Goal: Communication & Community: Answer question/provide support

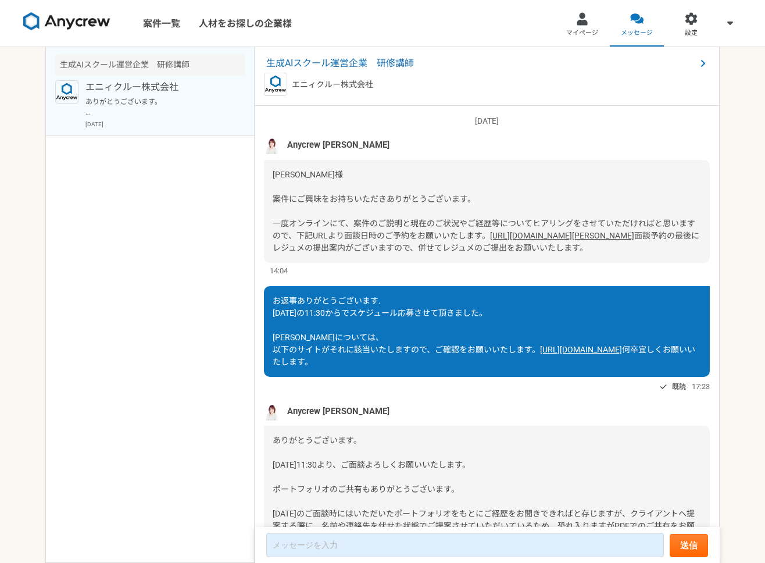
scroll to position [759, 0]
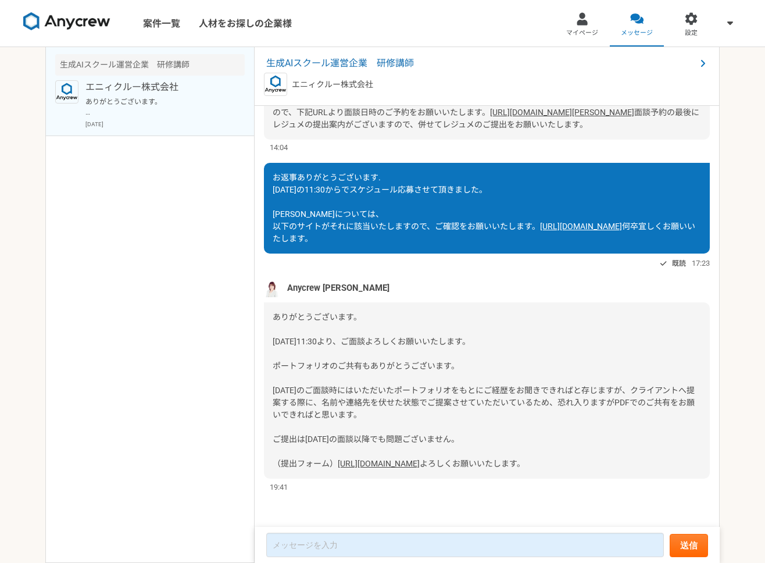
click at [399, 459] on link "[URL][DOMAIN_NAME]" at bounding box center [379, 463] width 82 height 9
click at [597, 325] on div "ありがとうございます。 明日11:30より、ご面談よろしくお願いいたします。 ポートフォリオのご共有もありがとうございます。 明日のご面談時にはいただいたポー…" at bounding box center [487, 390] width 446 height 176
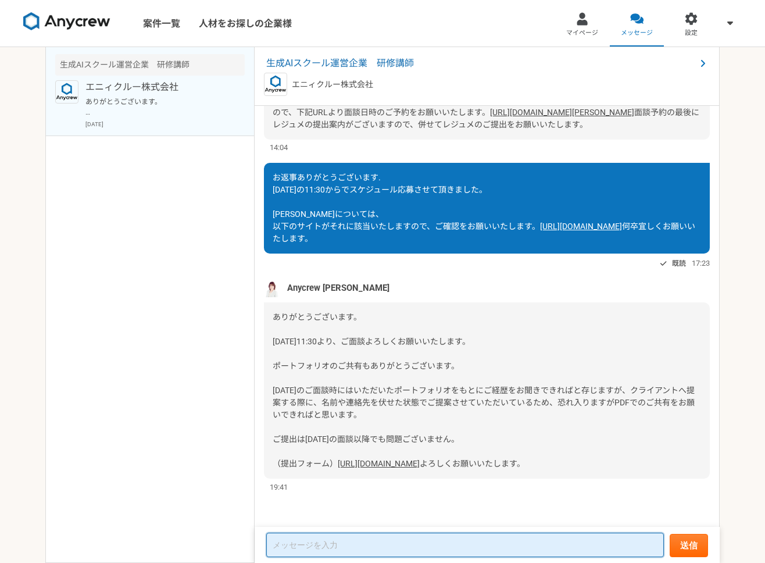
click at [537, 540] on textarea at bounding box center [465, 545] width 398 height 24
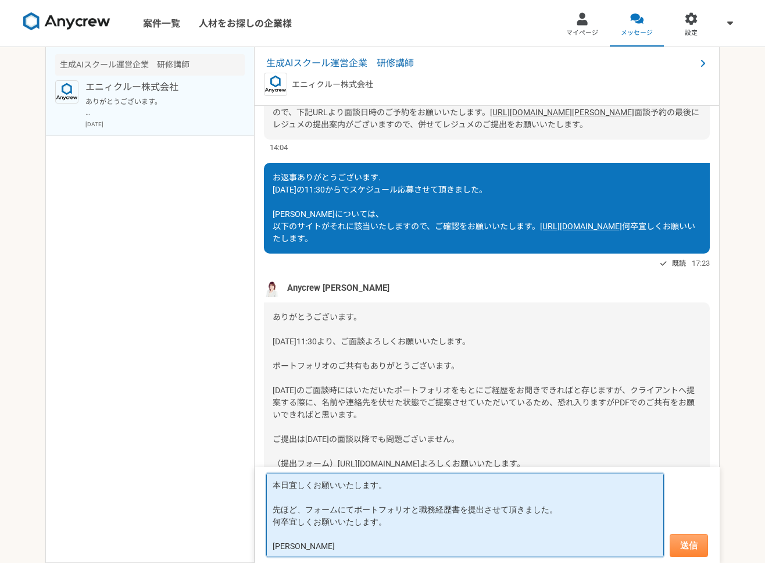
type textarea "本日宜しくお願いいたします。 先ほど、フォームにてポートフォリオと職務経歴書を提出させて頂きました。 何卒宜しくお願いいたします。 [PERSON_NAME]"
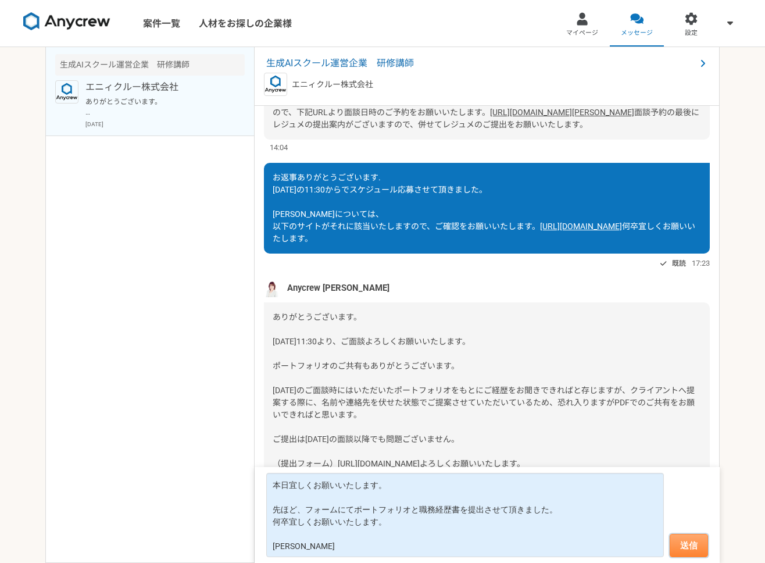
click at [692, 542] on button "送信" at bounding box center [689, 545] width 38 height 23
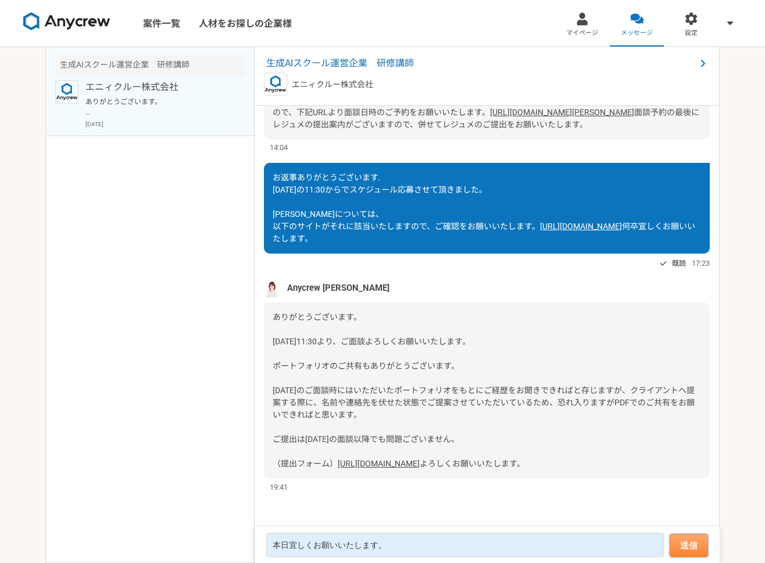
scroll to position [906, 0]
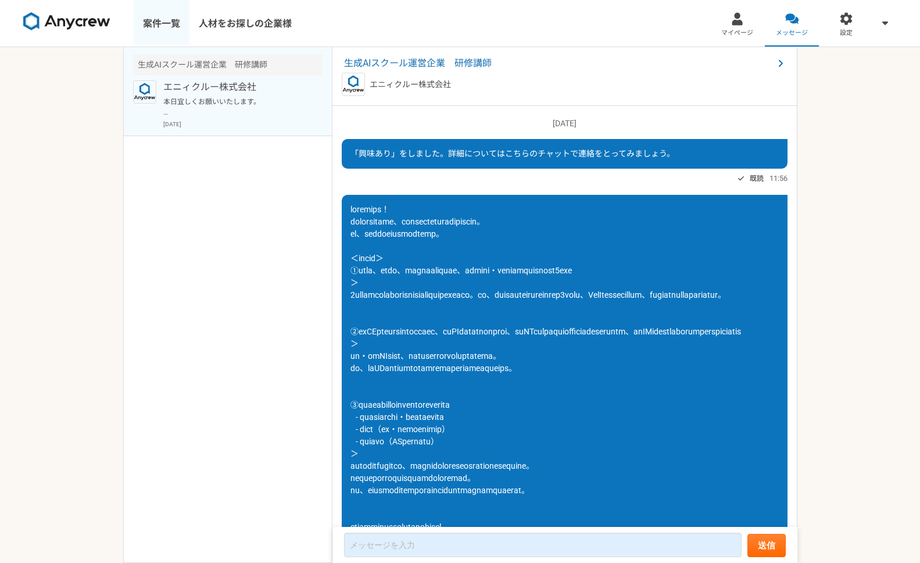
scroll to position [497, 0]
